Goal: Information Seeking & Learning: Learn about a topic

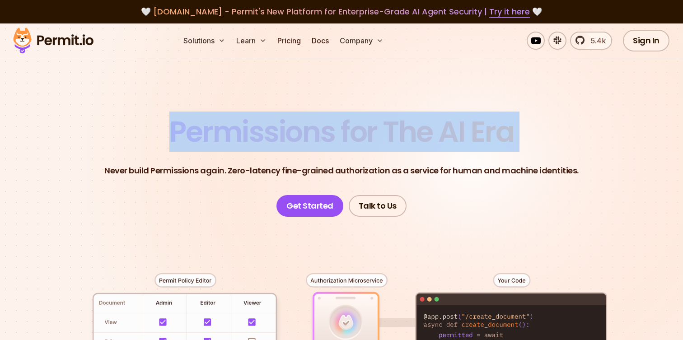
drag, startPoint x: 172, startPoint y: 132, endPoint x: 565, endPoint y: 132, distance: 392.9
click at [565, 132] on header "Permissions for The AI Era Never build Permissions again. Zero-latency fine-gra…" at bounding box center [341, 166] width 632 height 99
copy span "Permissions for The AI Era"
click at [375, 174] on p "Never build Permissions again. Zero-latency fine-grained authorization as a ser…" at bounding box center [341, 170] width 474 height 13
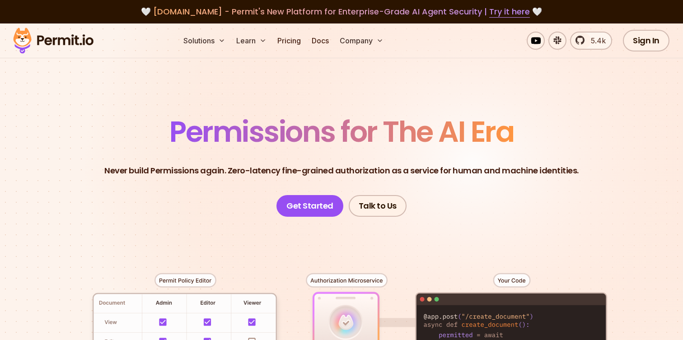
click at [375, 174] on p "Never build Permissions again. Zero-latency fine-grained authorization as a ser…" at bounding box center [341, 170] width 474 height 13
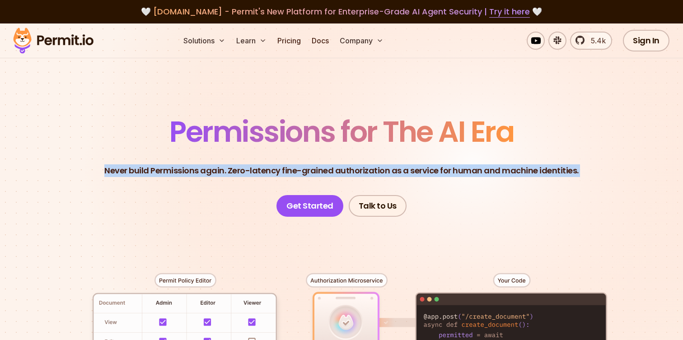
copy header "Never build Permissions again. Zero-latency fine-grained authorization as a ser…"
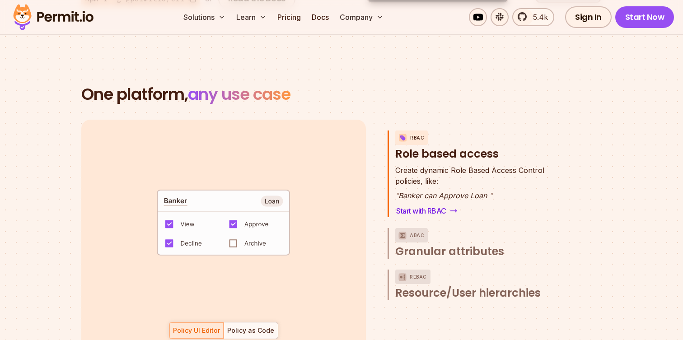
scroll to position [1261, 0]
click at [438, 244] on span "Granular attributes" at bounding box center [449, 251] width 109 height 14
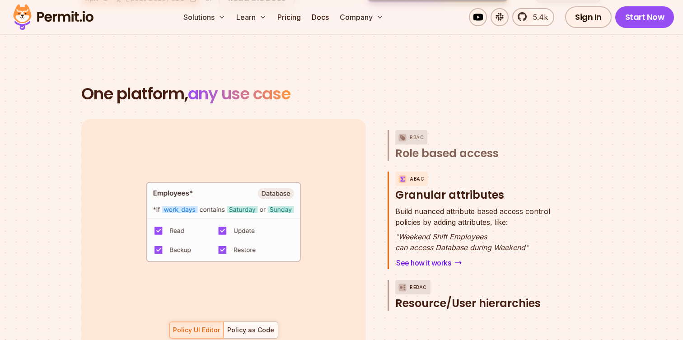
click at [449, 296] on span "Resource/User hierarchies" at bounding box center [467, 303] width 145 height 14
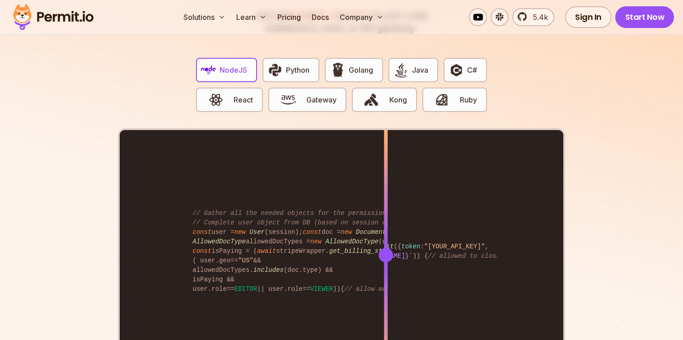
scroll to position [1782, 0]
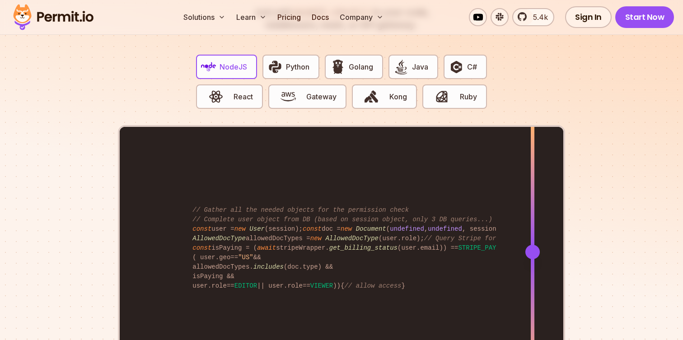
drag, startPoint x: 385, startPoint y: 242, endPoint x: 533, endPoint y: 224, distance: 148.4
click at [533, 224] on div at bounding box center [533, 251] width 4 height 249
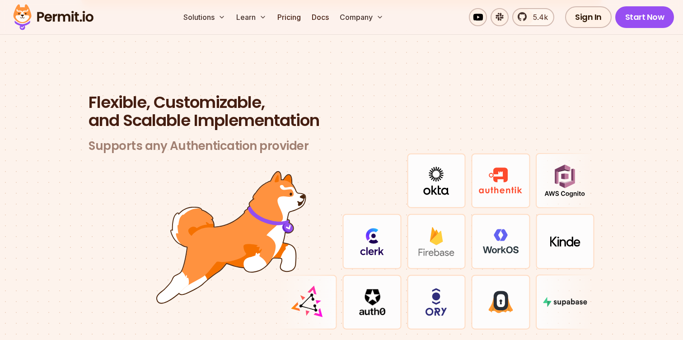
scroll to position [2622, 0]
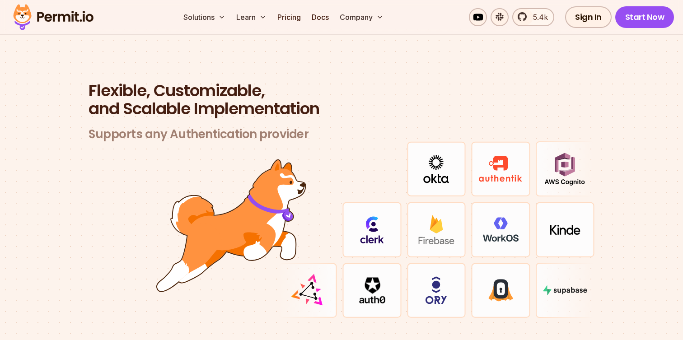
click at [439, 165] on img at bounding box center [436, 169] width 26 height 28
